Goal: Transaction & Acquisition: Purchase product/service

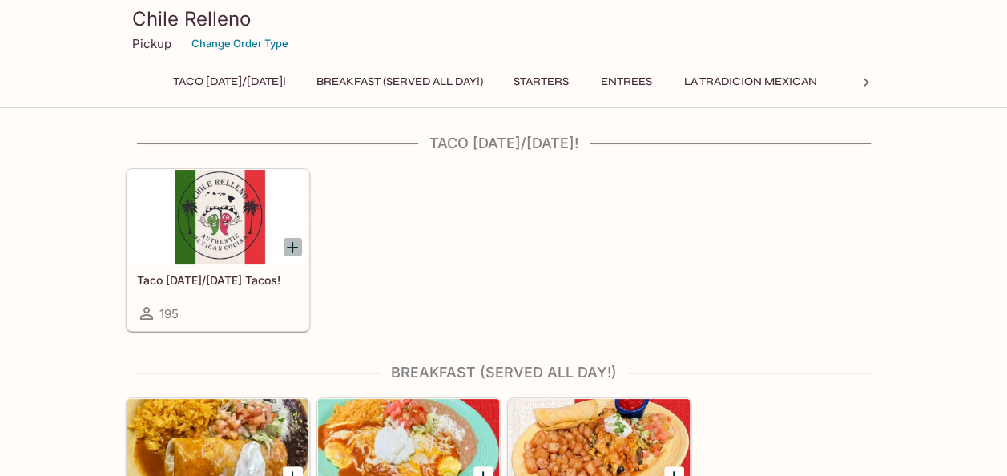
click at [293, 254] on icon "Add Taco Tuesday/Thursday Tacos!" at bounding box center [292, 247] width 19 height 19
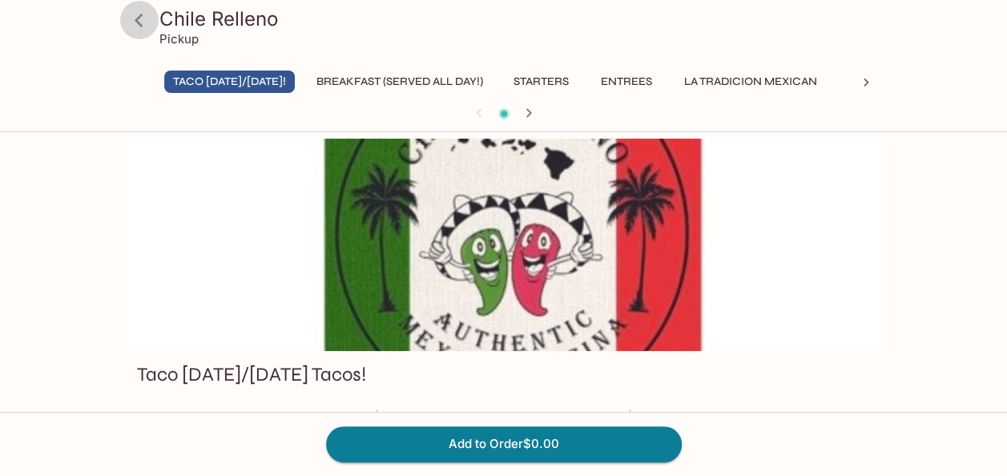
click at [142, 26] on icon at bounding box center [139, 20] width 28 height 28
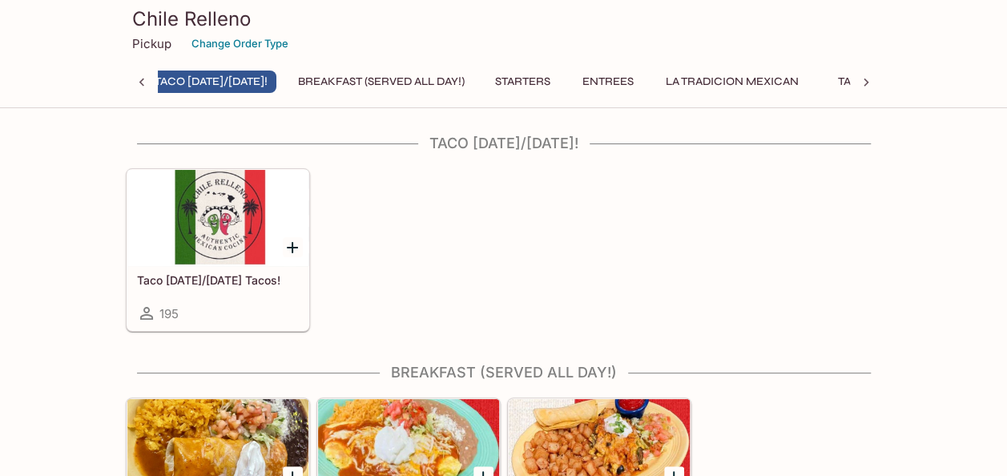
scroll to position [0, 6]
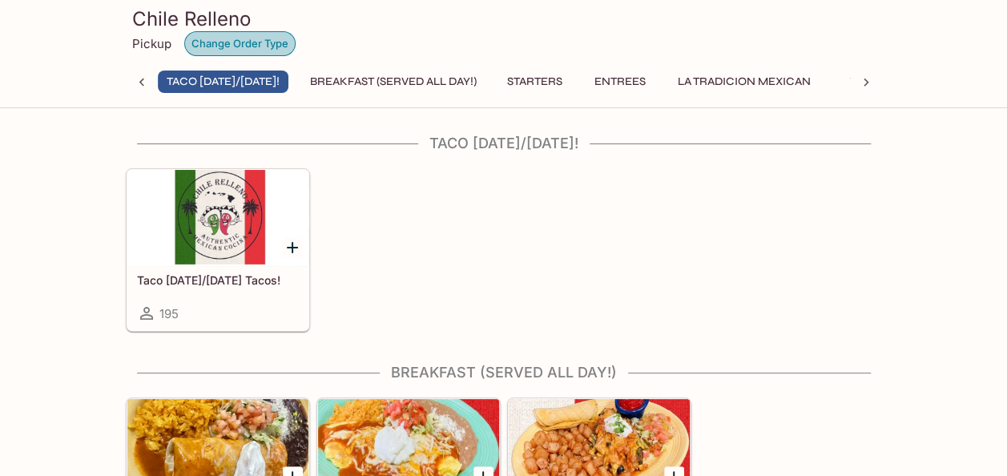
click at [272, 42] on button "Change Order Type" at bounding box center [239, 43] width 111 height 25
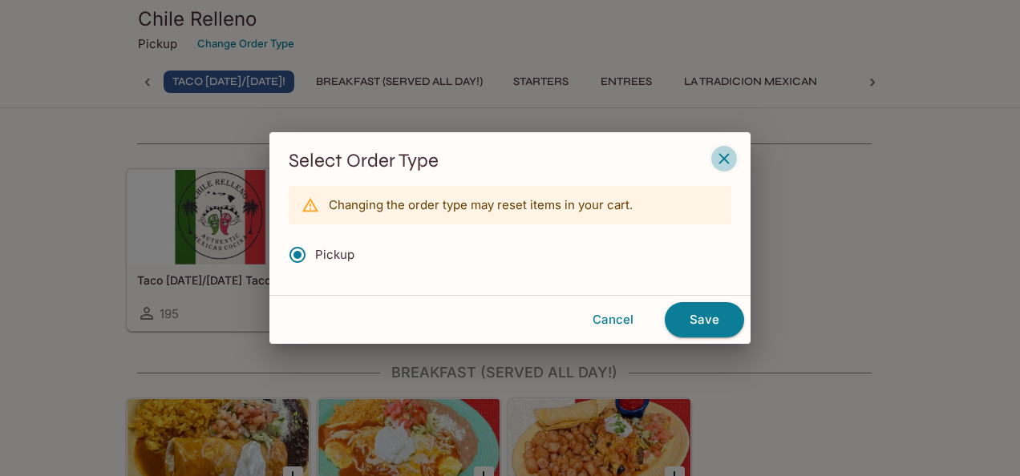
click at [726, 160] on icon "button" at bounding box center [723, 158] width 19 height 19
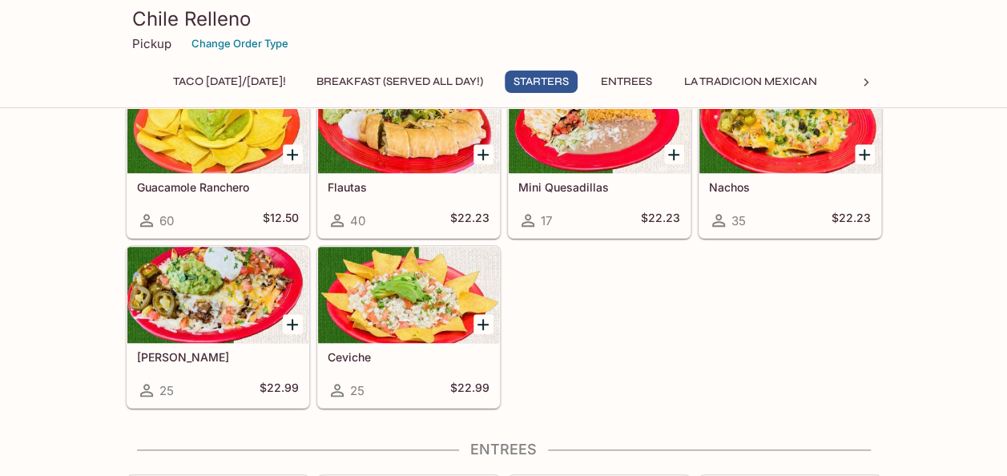
scroll to position [594, 0]
